Goal: Transaction & Acquisition: Obtain resource

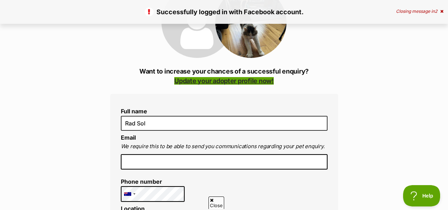
scroll to position [110, 0]
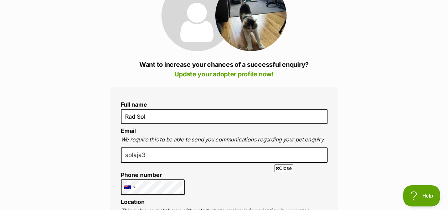
type input "solaja32"
type input "solaja32@gmail.com"
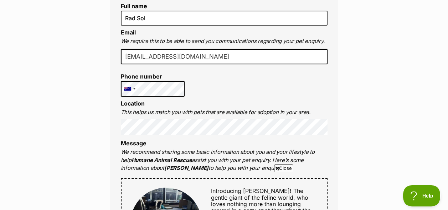
scroll to position [209, 0]
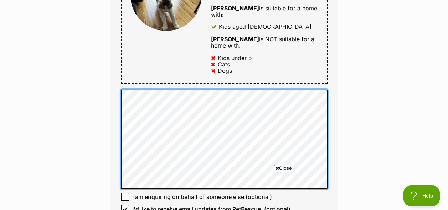
scroll to position [437, 0]
click at [118, 94] on div "Full name Rad Sol Email We require this to be able to send you communications r…" at bounding box center [224, 8] width 228 height 497
click at [118, 83] on div "Full name Rad Sol Email We require this to be able to send you communications r…" at bounding box center [224, 8] width 228 height 497
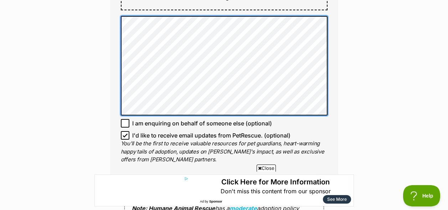
scroll to position [511, 0]
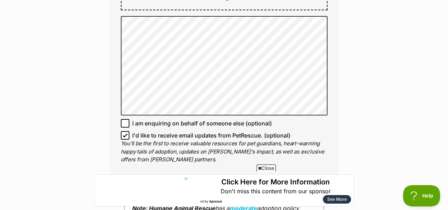
click at [125, 133] on icon at bounding box center [125, 135] width 5 height 5
click at [125, 131] on input "I'd like to receive email updates from PetRescue. (optional)" at bounding box center [125, 135] width 9 height 9
checkbox input "false"
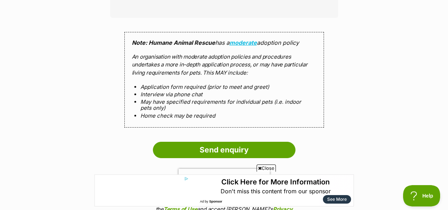
scroll to position [678, 0]
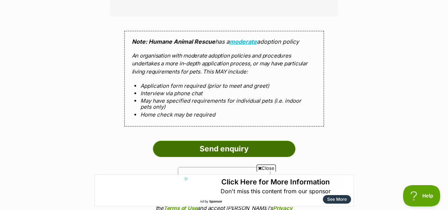
click at [218, 141] on input "Send enquiry" at bounding box center [224, 149] width 142 height 16
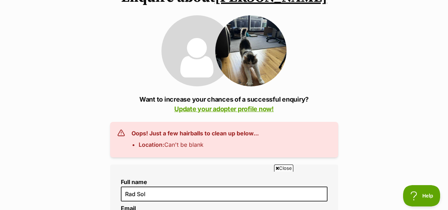
scroll to position [77, 0]
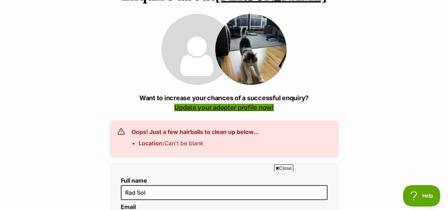
click at [211, 109] on link "Update your adopter profile now!" at bounding box center [223, 107] width 99 height 7
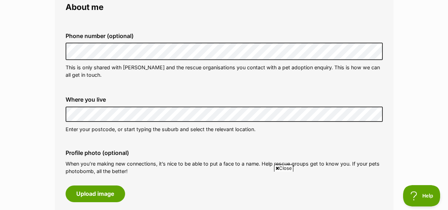
scroll to position [214, 0]
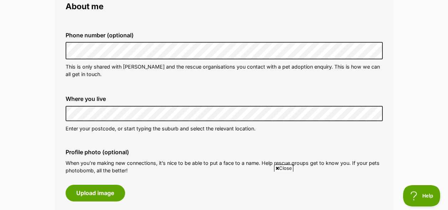
click at [91, 135] on div "Where you live Address line 1 (optional) Address line 2 (optional) Suburb (opti…" at bounding box center [224, 114] width 328 height 48
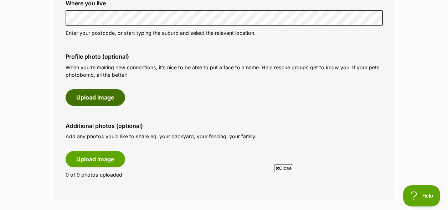
click at [87, 102] on button "Upload image" at bounding box center [95, 97] width 59 height 16
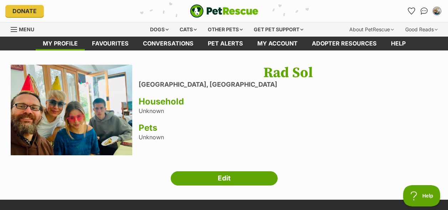
click at [438, 11] on img "My account" at bounding box center [436, 10] width 9 height 9
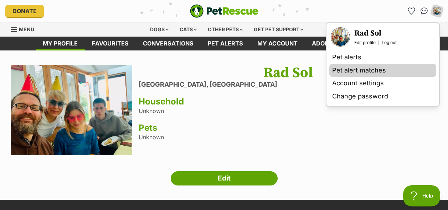
scroll to position [0, 0]
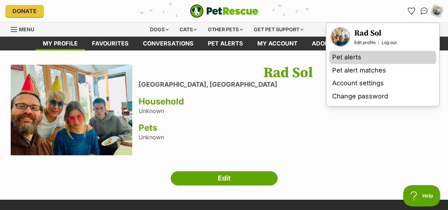
click at [342, 60] on link "Pet alerts" at bounding box center [382, 57] width 107 height 13
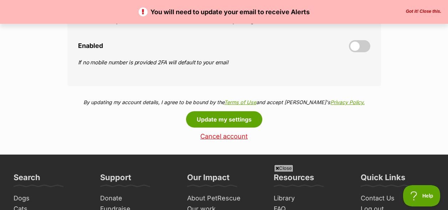
scroll to position [353, 0]
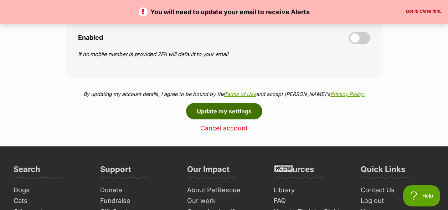
click at [225, 109] on button "Update my settings" at bounding box center [224, 111] width 76 height 16
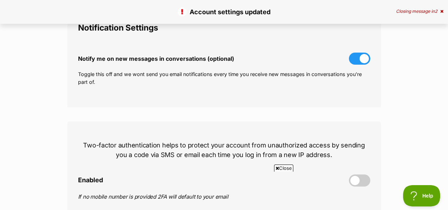
scroll to position [374, 0]
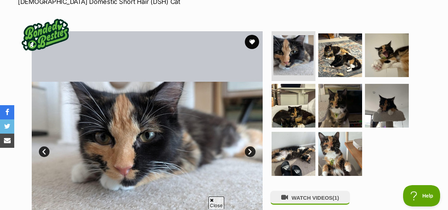
scroll to position [121, 0]
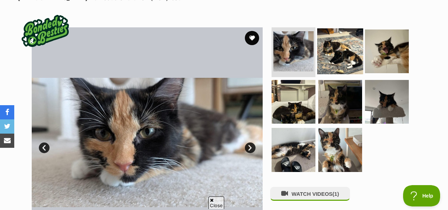
click at [336, 65] on img at bounding box center [340, 51] width 46 height 46
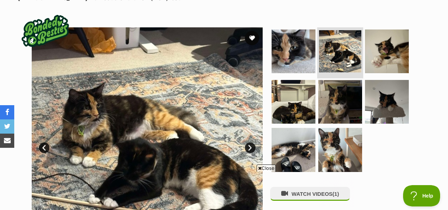
scroll to position [0, 0]
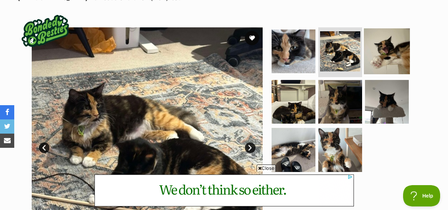
click at [374, 64] on img at bounding box center [387, 51] width 46 height 46
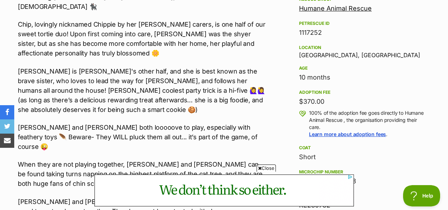
scroll to position [434, 0]
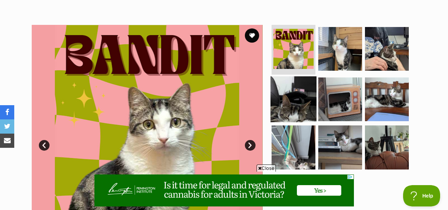
scroll to position [124, 0]
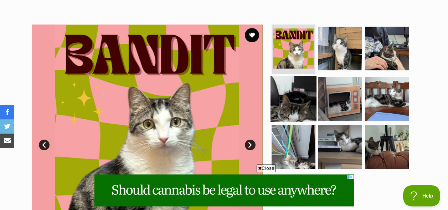
click at [295, 114] on img at bounding box center [293, 99] width 46 height 46
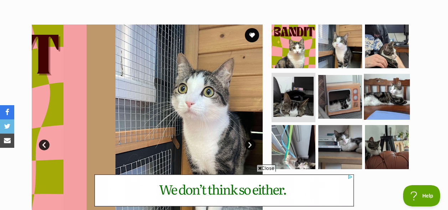
scroll to position [124, 0]
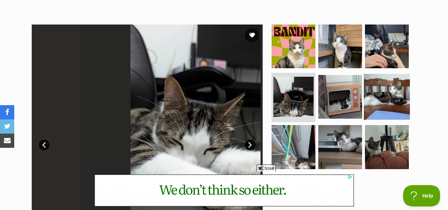
click at [376, 101] on img at bounding box center [387, 97] width 46 height 46
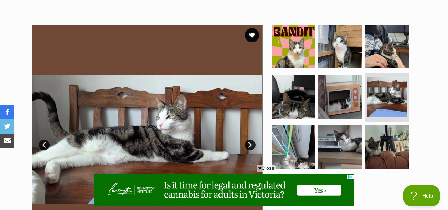
scroll to position [216, 0]
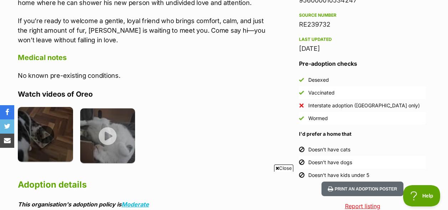
scroll to position [615, 0]
click at [46, 138] on img at bounding box center [45, 134] width 55 height 55
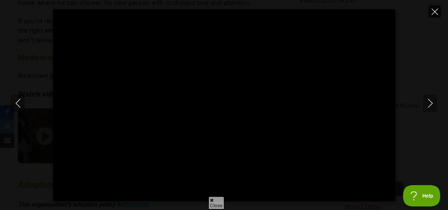
scroll to position [0, 0]
click at [435, 10] on icon "Close" at bounding box center [434, 12] width 6 height 6
type input "60.7"
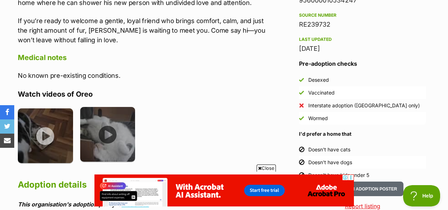
click at [105, 134] on img at bounding box center [107, 134] width 55 height 55
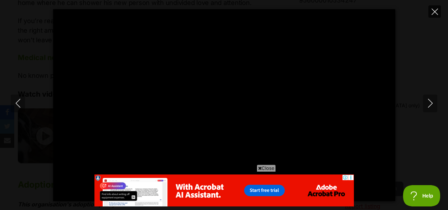
click at [436, 10] on icon "Close" at bounding box center [434, 12] width 6 height 6
type input "32.07"
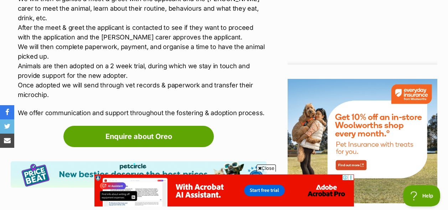
scroll to position [878, 0]
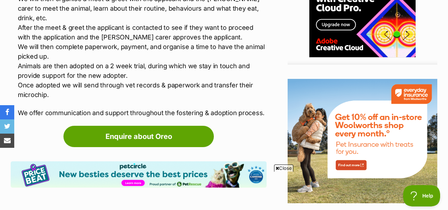
scroll to position [899, 0]
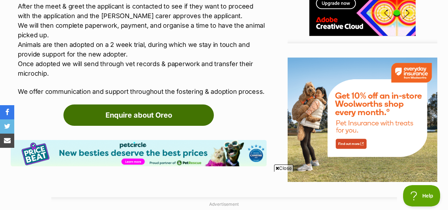
click at [156, 105] on link "Enquire about Oreo" at bounding box center [138, 115] width 150 height 21
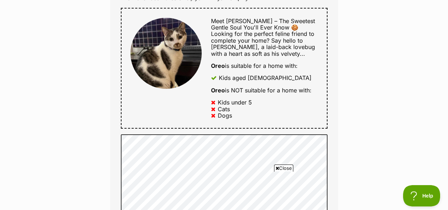
scroll to position [385, 0]
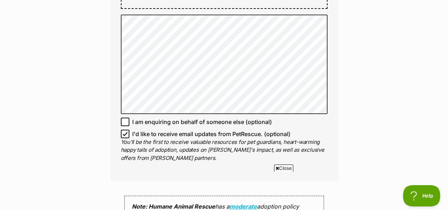
type input "0493568748"
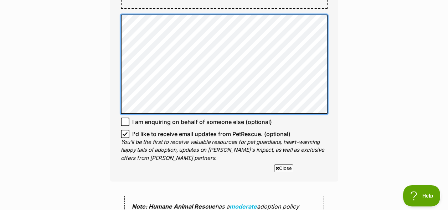
scroll to position [499, 0]
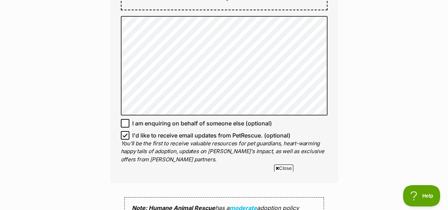
click at [124, 134] on icon at bounding box center [125, 135] width 4 height 3
click at [124, 134] on input "I'd like to receive email updates from PetRescue. (optional)" at bounding box center [125, 135] width 9 height 9
checkbox input "false"
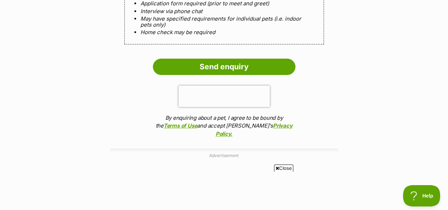
scroll to position [751, 0]
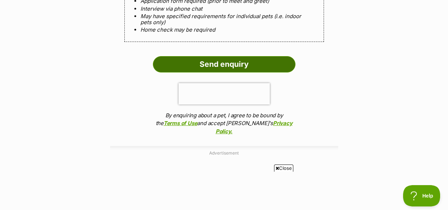
click at [229, 62] on input "Send enquiry" at bounding box center [224, 64] width 142 height 16
